Goal: Transaction & Acquisition: Purchase product/service

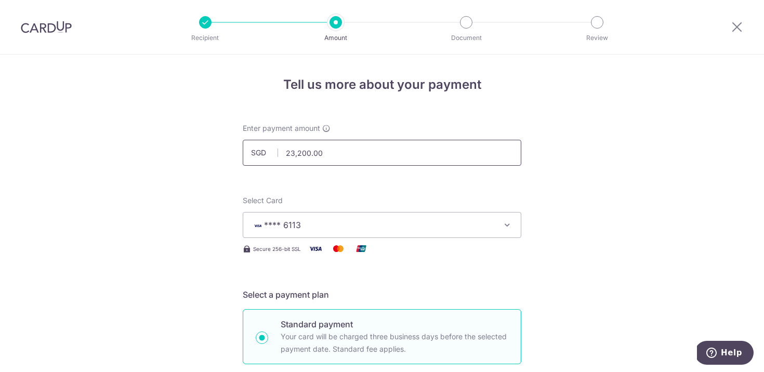
drag, startPoint x: 328, startPoint y: 151, endPoint x: 214, endPoint y: 151, distance: 114.3
paste input "46109.5"
type input "46,109.50"
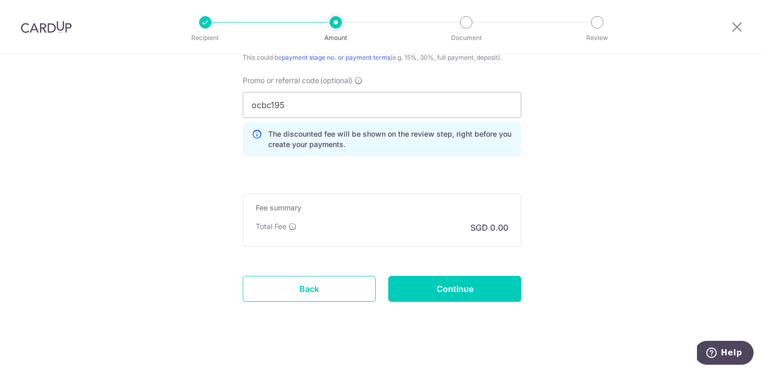
scroll to position [739, 0]
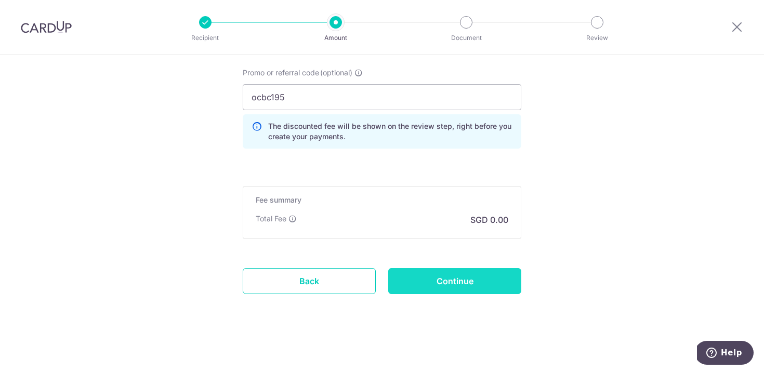
click at [435, 285] on input "Continue" at bounding box center [454, 281] width 133 height 26
type input "Create Schedule"
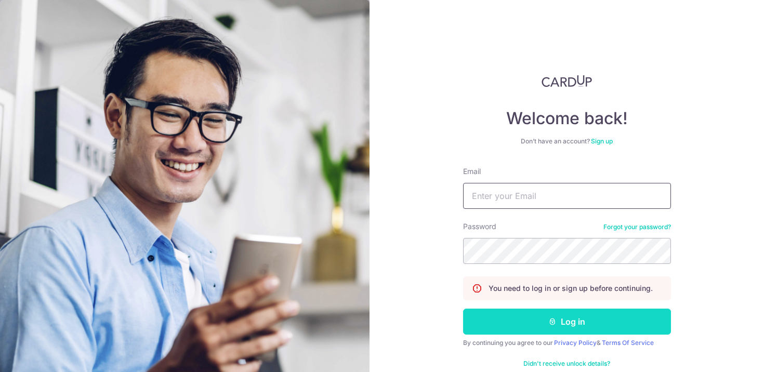
type input "heng.jiacheng@gmail.com"
click at [522, 319] on button "Log in" at bounding box center [567, 322] width 208 height 26
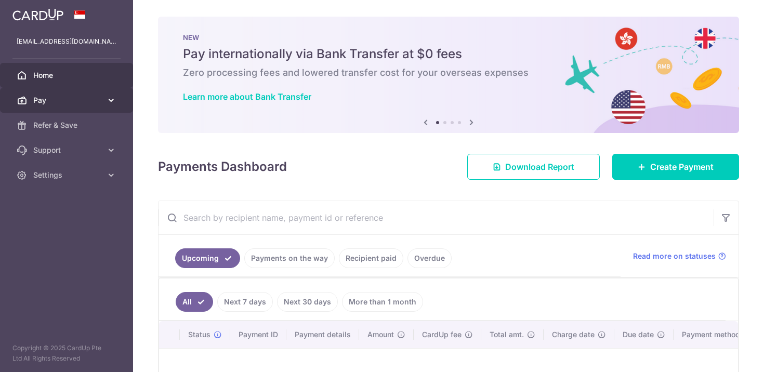
click at [55, 101] on span "Pay" at bounding box center [67, 100] width 69 height 10
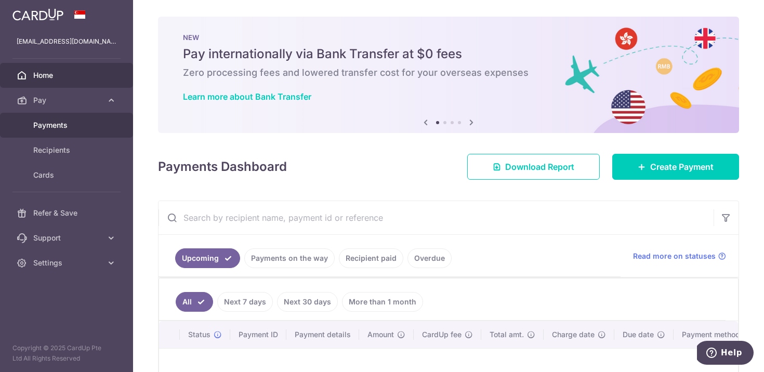
click at [57, 127] on span "Payments" at bounding box center [67, 125] width 69 height 10
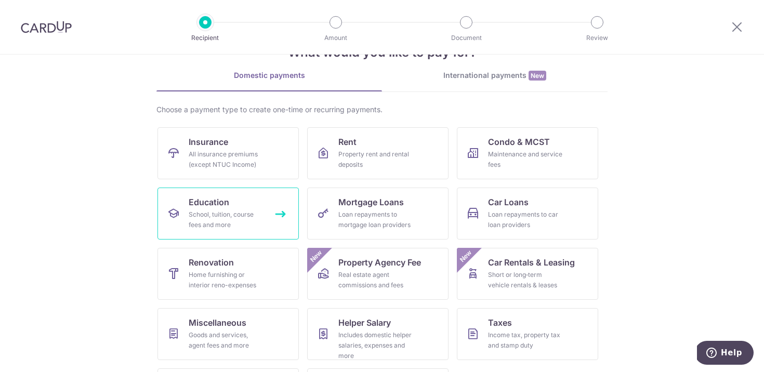
scroll to position [43, 0]
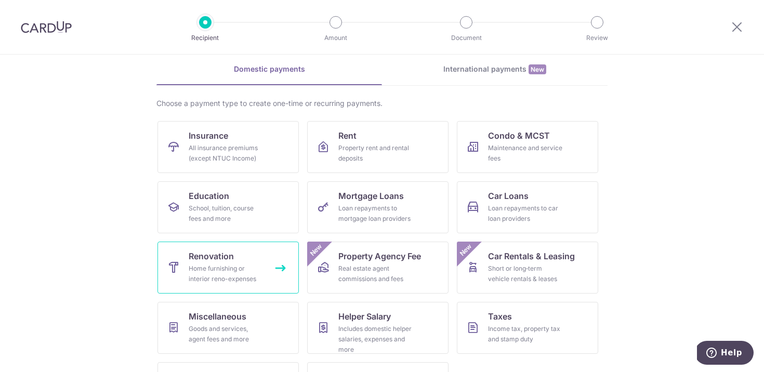
click at [219, 259] on span "Renovation" at bounding box center [211, 256] width 45 height 12
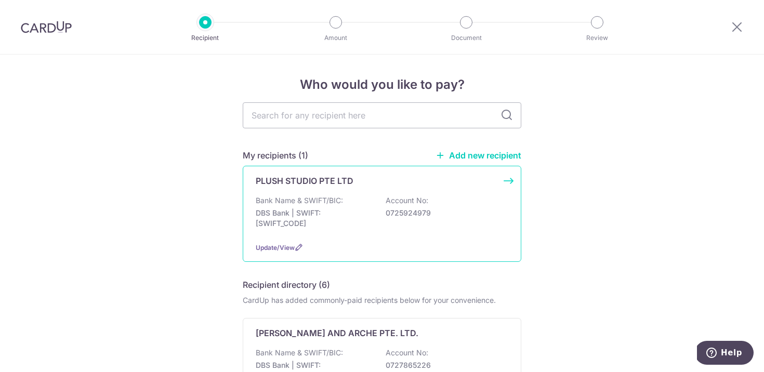
click at [355, 196] on div "Bank Name & SWIFT/BIC: DBS Bank | SWIFT: DBSSSGSGXXX Account No: 0725924979" at bounding box center [382, 214] width 253 height 38
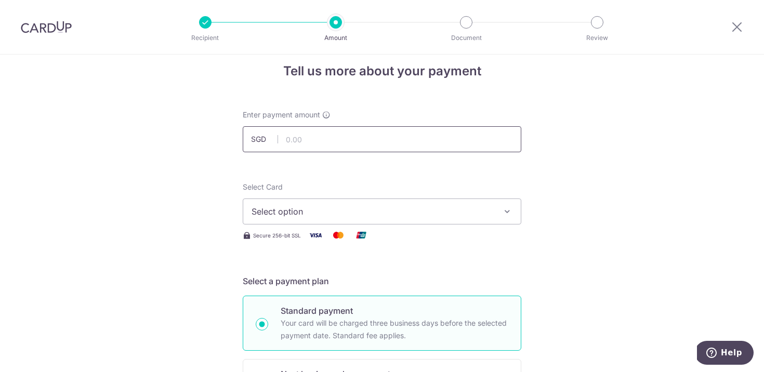
click at [304, 140] on input "text" at bounding box center [382, 139] width 279 height 26
paste input "46109.50"
type input "46,109.50"
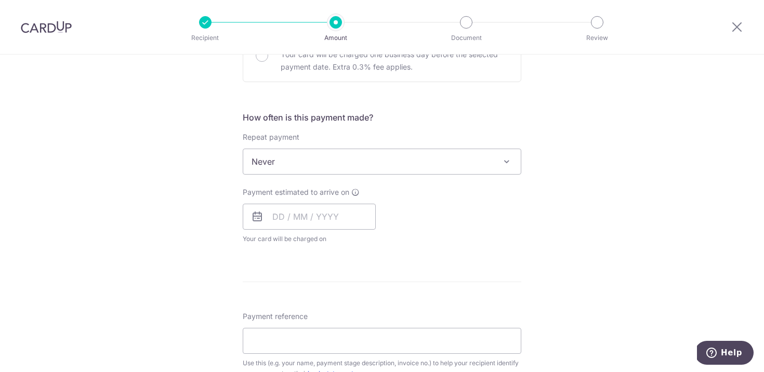
scroll to position [425, 0]
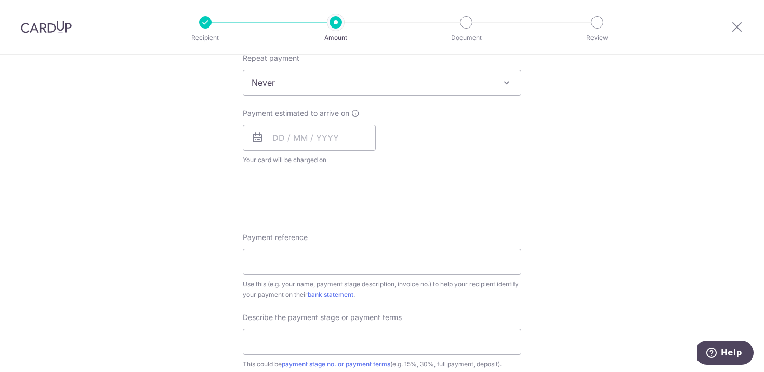
click at [292, 207] on form "Enter payment amount SGD 46,109.50 46109.50 Select Card Select option Add credi…" at bounding box center [382, 145] width 279 height 892
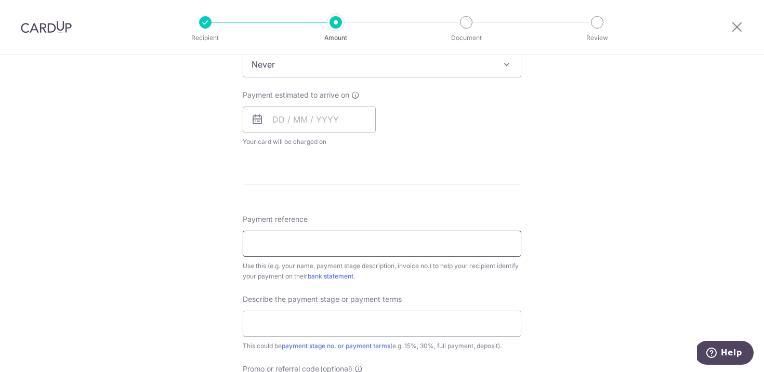
click at [275, 232] on input "Payment reference" at bounding box center [382, 244] width 279 height 26
type input "[PERSON_NAME] [GEOGRAPHIC_DATA]"
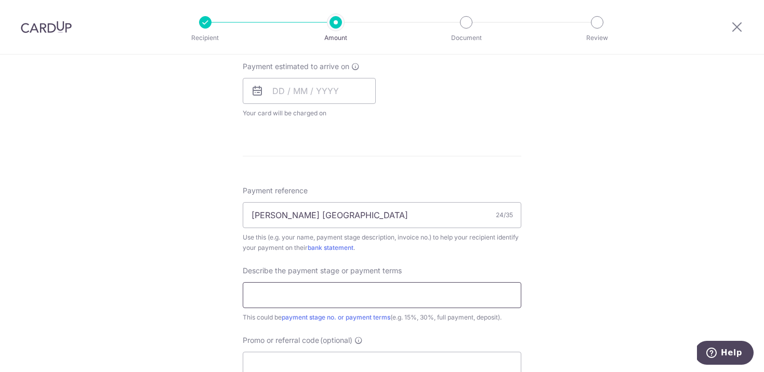
click at [307, 286] on input "text" at bounding box center [382, 295] width 279 height 26
type input "45% of project amount"
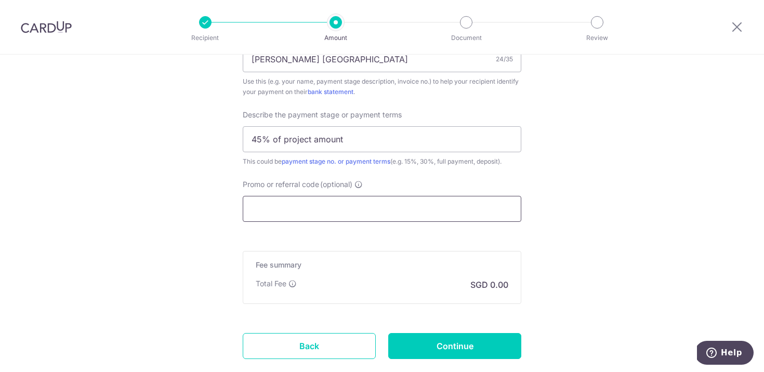
click at [351, 216] on input "Promo or referral code (optional)" at bounding box center [382, 209] width 279 height 26
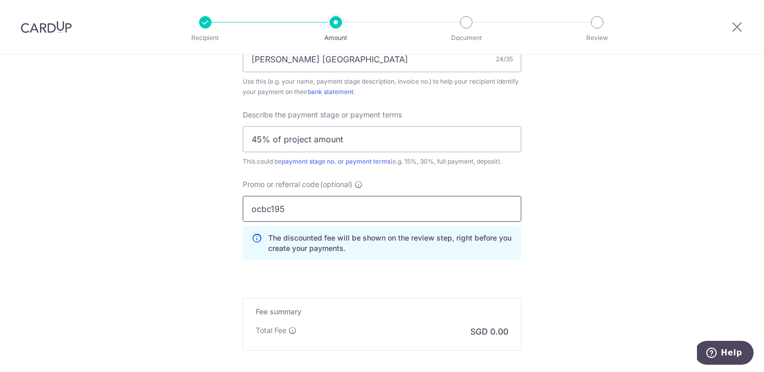
type input "ocbc195"
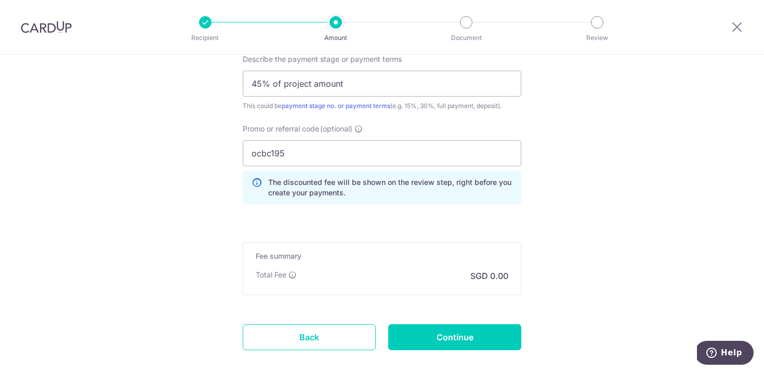
scroll to position [719, 0]
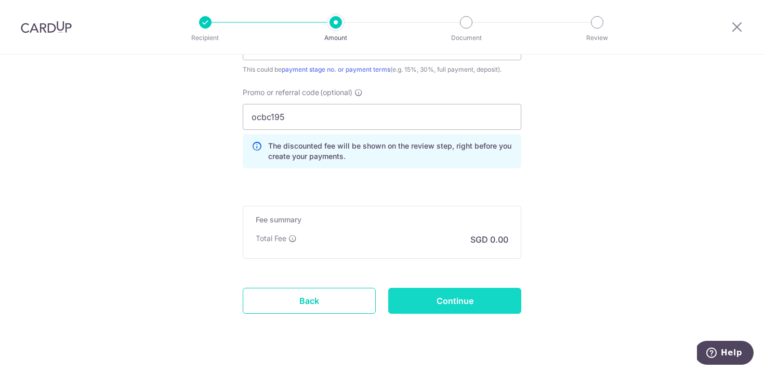
click at [460, 300] on input "Continue" at bounding box center [454, 301] width 133 height 26
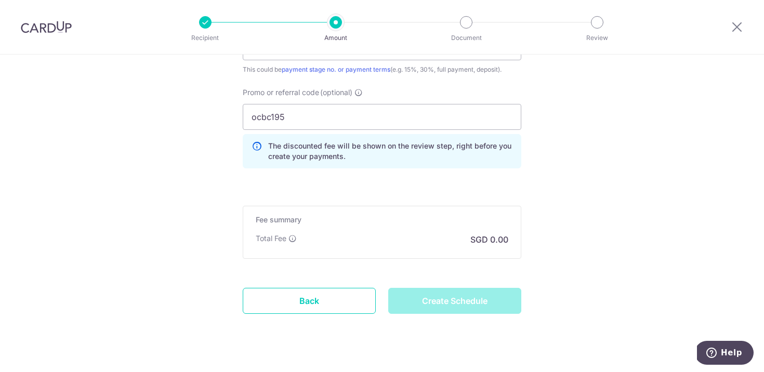
type input "Create Schedule"
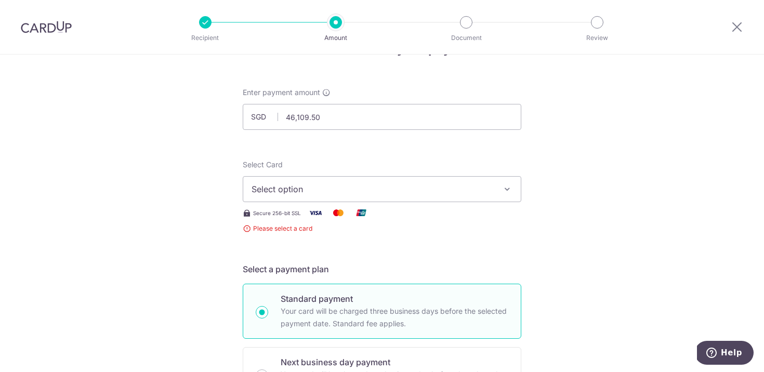
scroll to position [17, 0]
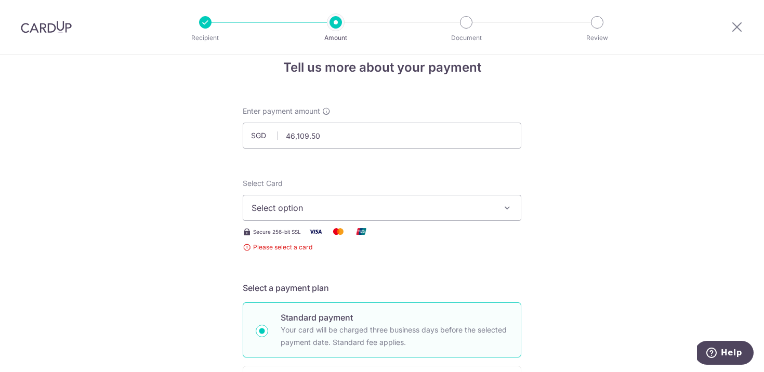
click at [362, 208] on span "Select option" at bounding box center [373, 208] width 242 height 12
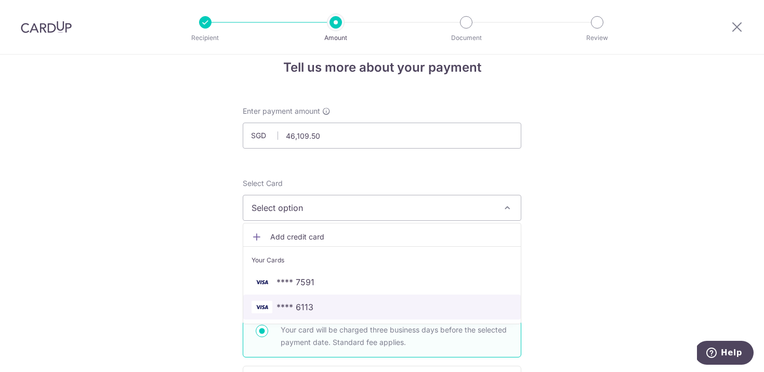
click at [317, 305] on span "**** 6113" at bounding box center [382, 307] width 261 height 12
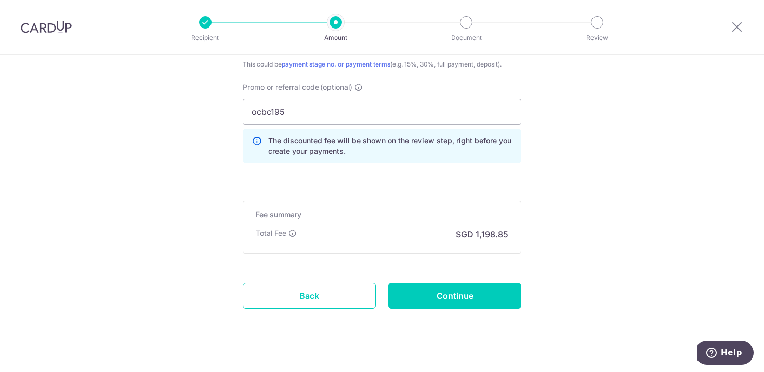
scroll to position [735, 0]
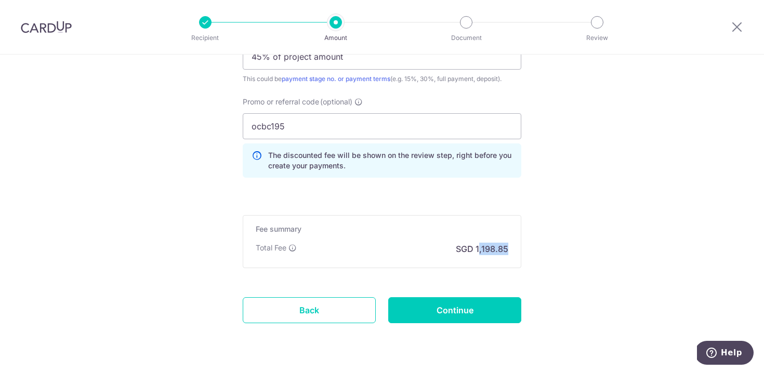
drag, startPoint x: 480, startPoint y: 246, endPoint x: 518, endPoint y: 246, distance: 37.9
click at [518, 246] on div "Fee summary Base fee Extend fee Next-day fee Total Fee SGD 1,198.85" at bounding box center [382, 241] width 279 height 53
click at [311, 121] on input "ocbc195" at bounding box center [382, 126] width 279 height 26
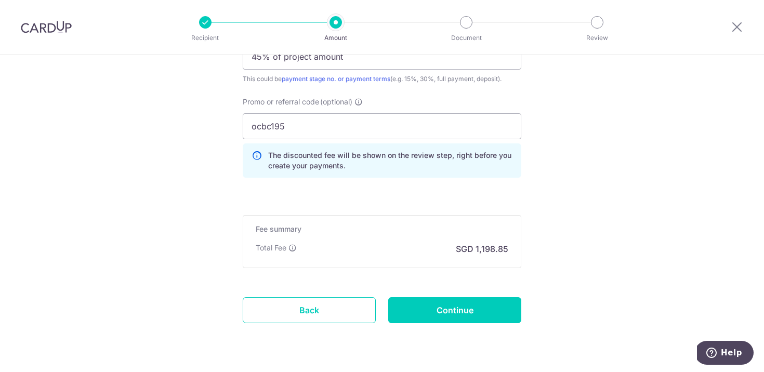
click at [450, 310] on input "Continue" at bounding box center [454, 310] width 133 height 26
type input "Create Schedule"
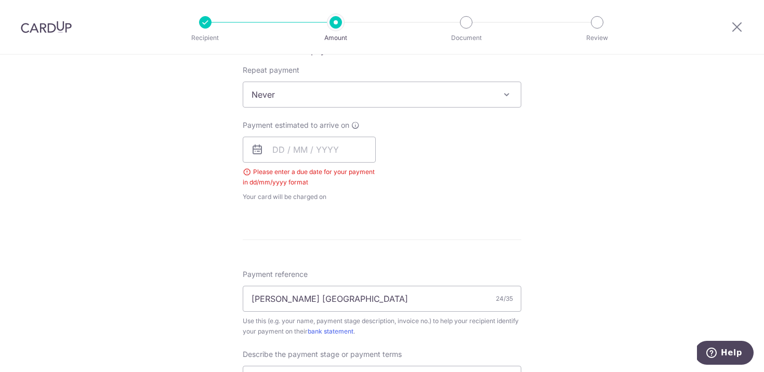
scroll to position [382, 0]
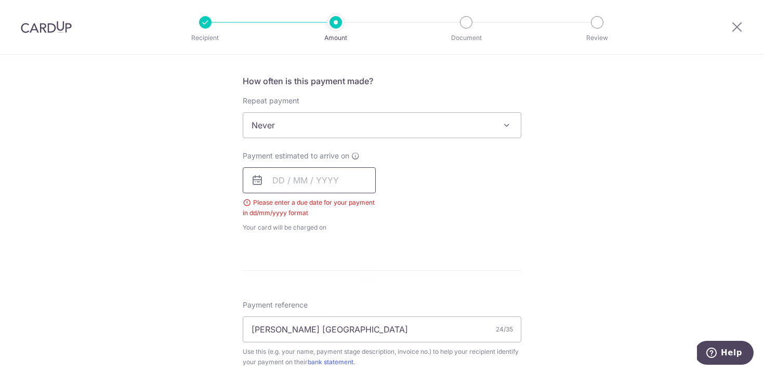
click at [272, 178] on input "text" at bounding box center [309, 180] width 133 height 26
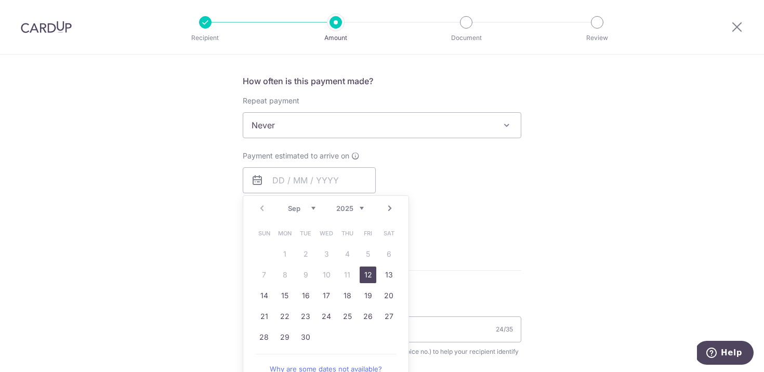
click at [365, 273] on link "12" at bounding box center [368, 275] width 17 height 17
type input "12/09/2025"
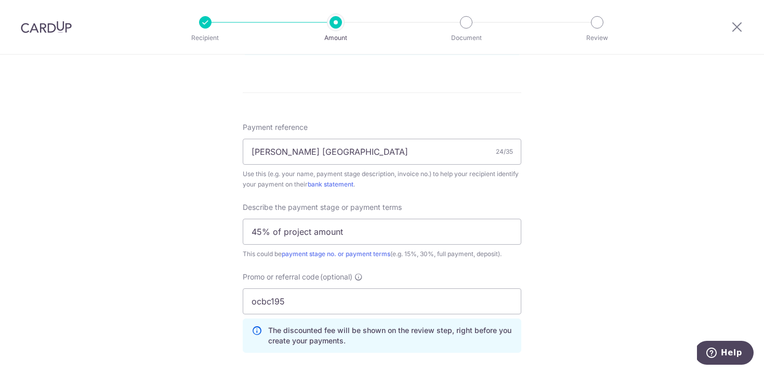
scroll to position [782, 0]
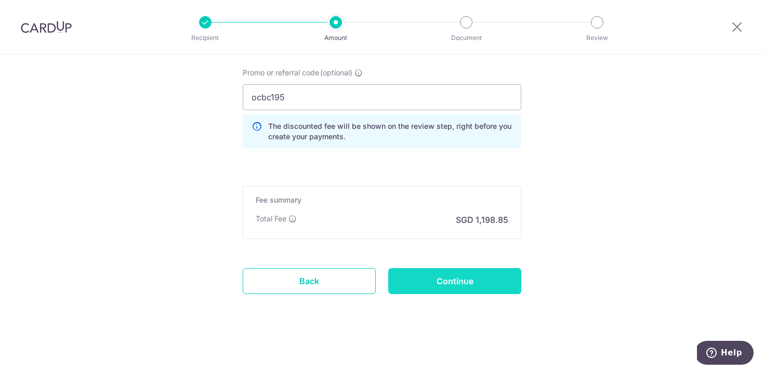
click at [474, 281] on input "Continue" at bounding box center [454, 281] width 133 height 26
type input "Create Schedule"
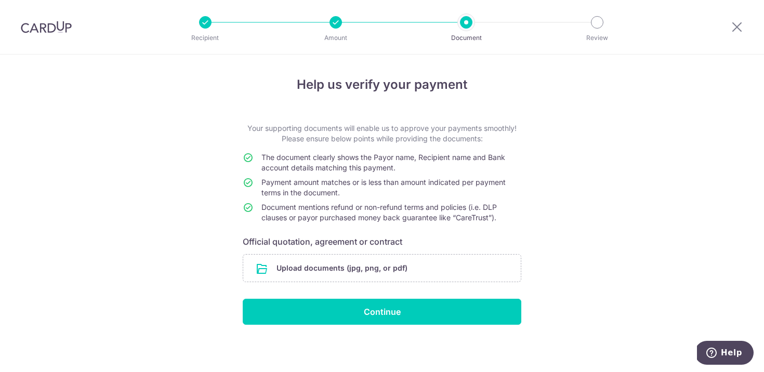
scroll to position [2, 0]
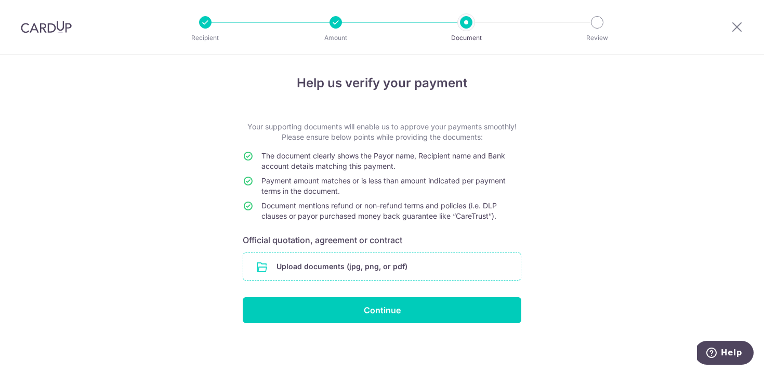
click at [300, 271] on input "file" at bounding box center [382, 266] width 278 height 27
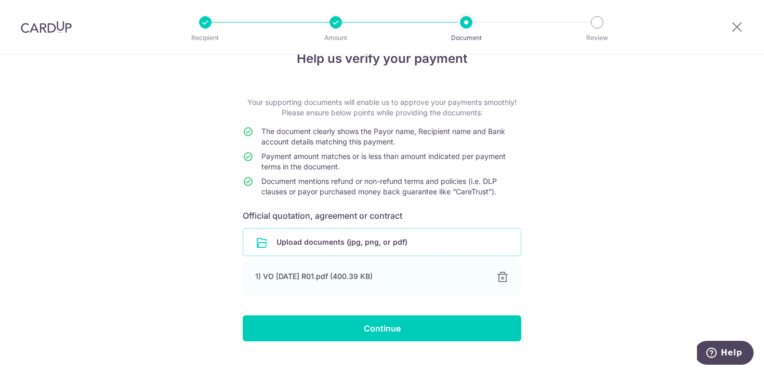
scroll to position [27, 0]
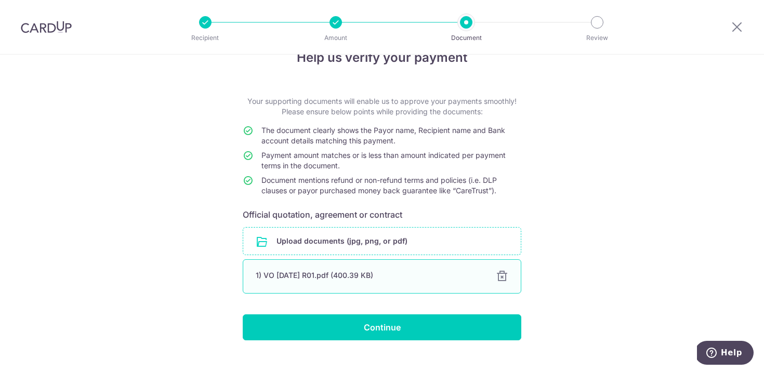
click at [502, 273] on div at bounding box center [502, 276] width 12 height 12
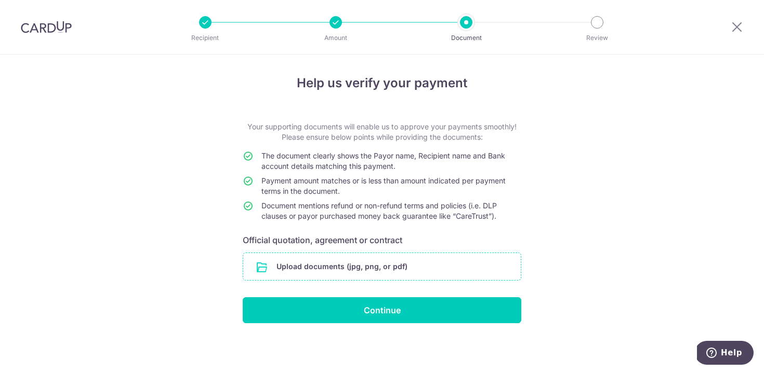
scroll to position [2, 0]
click at [390, 261] on input "file" at bounding box center [382, 266] width 278 height 27
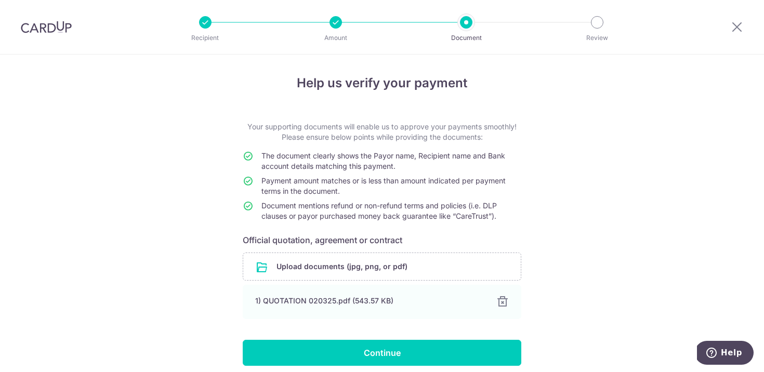
scroll to position [44, 0]
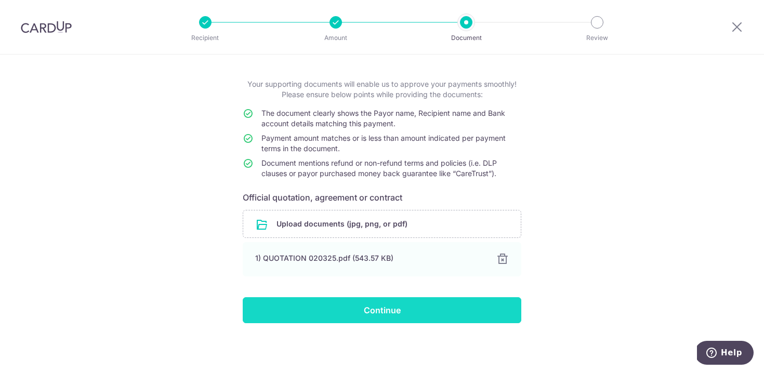
click at [386, 310] on input "Continue" at bounding box center [382, 310] width 279 height 26
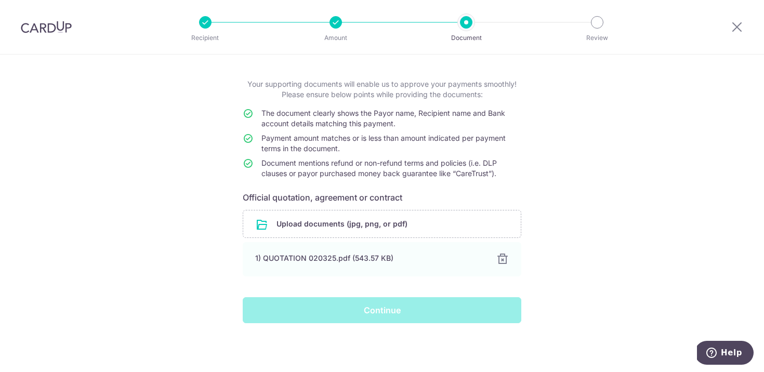
scroll to position [36, 0]
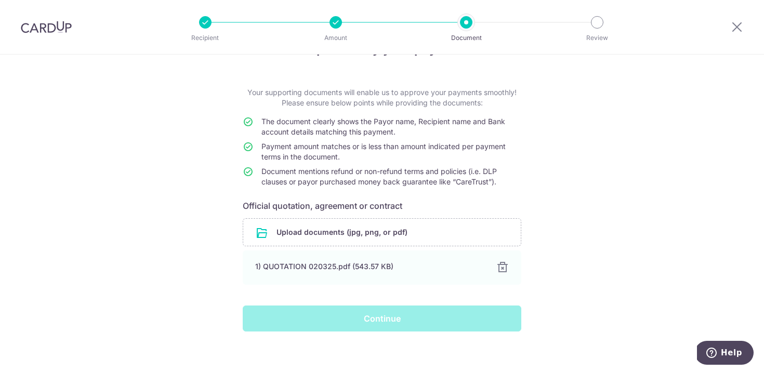
click at [352, 314] on div "Continue" at bounding box center [381, 319] width 291 height 26
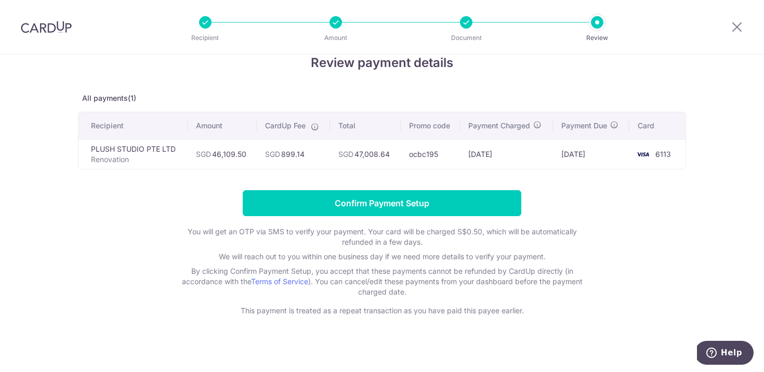
scroll to position [26, 0]
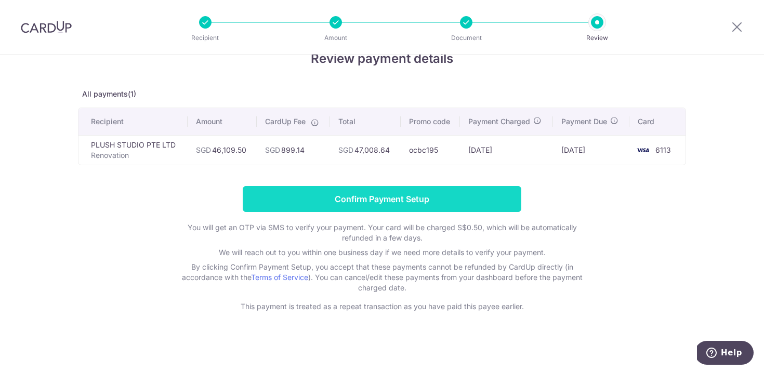
click at [377, 196] on input "Confirm Payment Setup" at bounding box center [382, 199] width 279 height 26
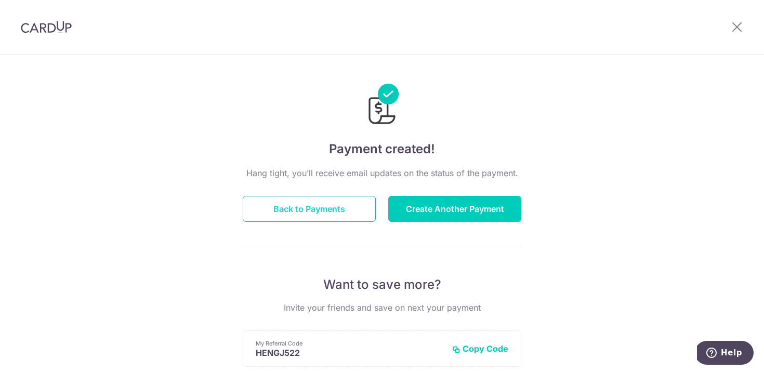
click at [333, 209] on button "Back to Payments" at bounding box center [309, 209] width 133 height 26
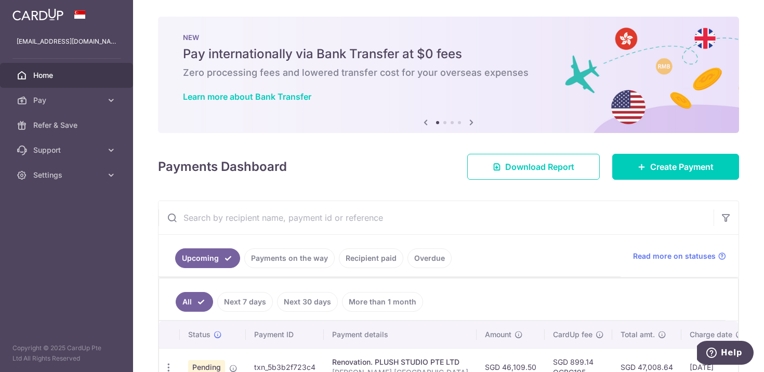
scroll to position [65, 0]
